Goal: Task Accomplishment & Management: Complete application form

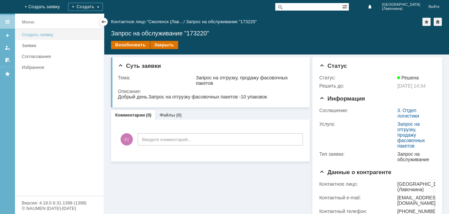
click at [66, 36] on div "Создать заявку" at bounding box center [61, 34] width 78 height 5
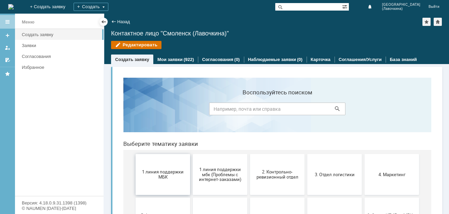
click at [158, 182] on button "1 линия поддержки МБК" at bounding box center [163, 174] width 54 height 41
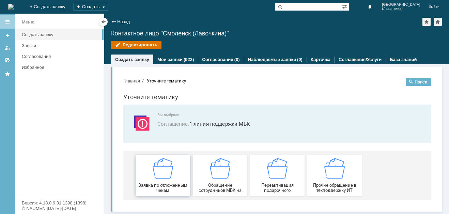
click at [159, 178] on img at bounding box center [163, 168] width 20 height 20
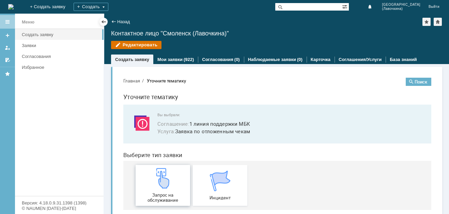
click at [158, 177] on img at bounding box center [163, 178] width 20 height 20
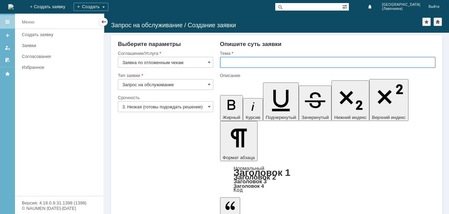
paste input "Заявка по отложенным чекам"
type input "Заявка по отложенным чекам"
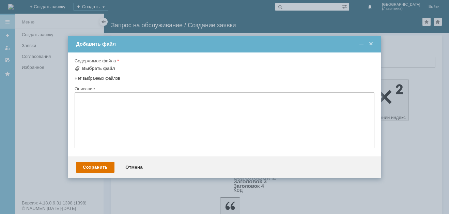
click at [114, 69] on td "Выбрать файл" at bounding box center [97, 68] width 45 height 9
click at [106, 67] on div "Выбрать файл" at bounding box center [98, 68] width 33 height 5
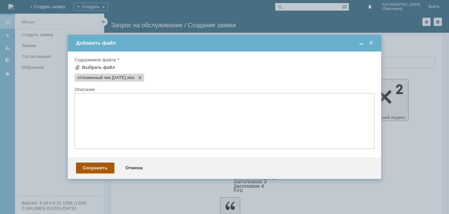
click at [92, 171] on div "Сохранить" at bounding box center [95, 167] width 38 height 11
